Goal: Task Accomplishment & Management: Complete application form

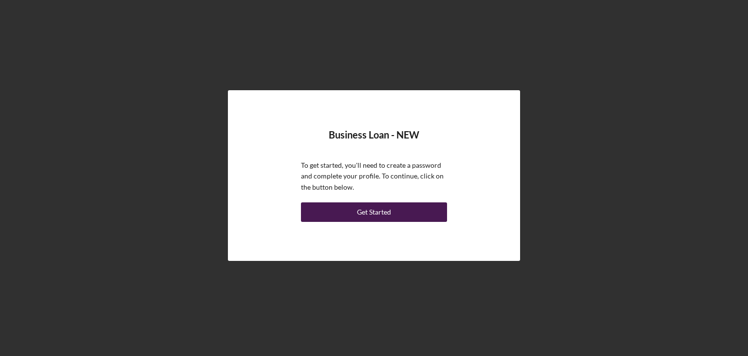
click at [379, 213] on div "Get Started" at bounding box center [374, 211] width 34 height 19
